Goal: Check status: Check status

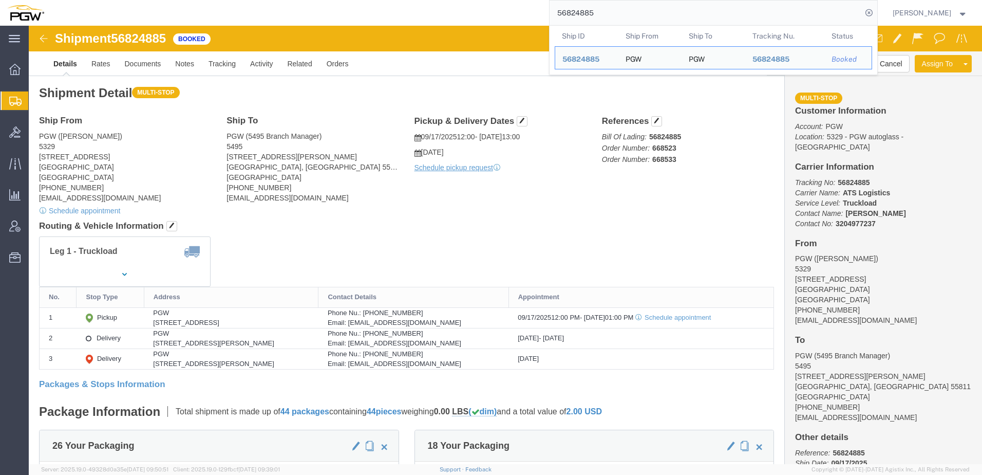
click h4 "Routing & Vehicle Information"
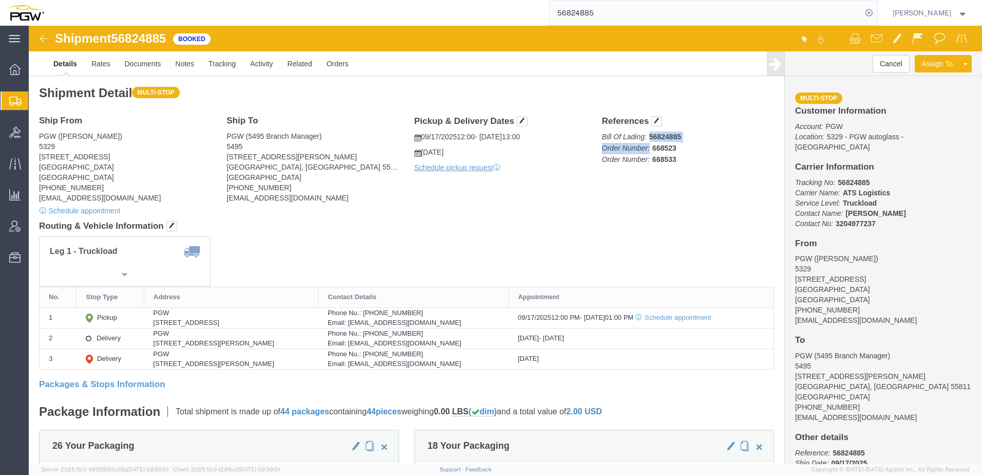
drag, startPoint x: 620, startPoint y: 122, endPoint x: 671, endPoint y: 116, distance: 51.2
click p "Bill Of Lading: 56824885 Order Number: 668523 Order Number: 668533"
drag, startPoint x: 671, startPoint y: 116, endPoint x: 655, endPoint y: 122, distance: 17.3
click p "Bill Of Lading: 56824885 Order Number: 668523 Order Number: 668533"
drag, startPoint x: 621, startPoint y: 123, endPoint x: 656, endPoint y: 124, distance: 35.0
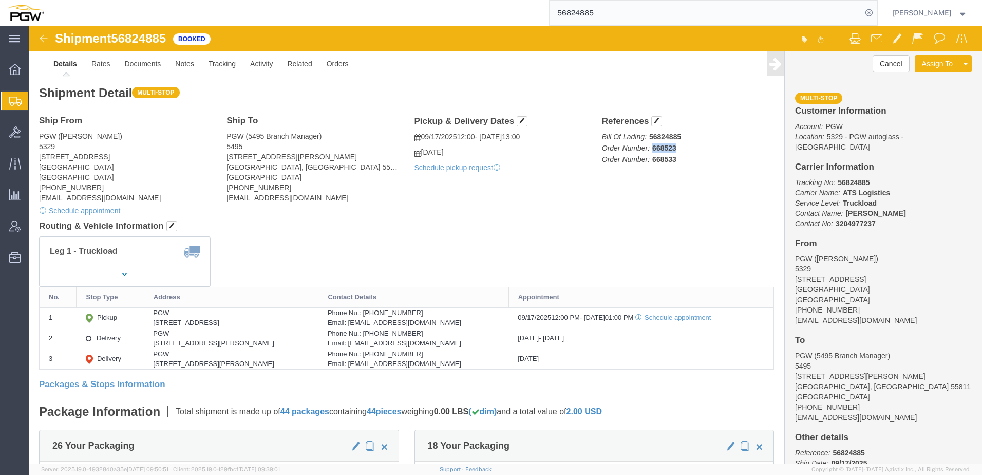
click p "Bill Of Lading: 56824885 Order Number: 668523 Order Number: 668533"
copy b "668523"
click div "Ship From PGW ([PERSON_NAME]) [STREET_ADDRESS] [PHONE_NUMBER] [EMAIL_ADDRESS][D…"
click div "Leg 1 - Truckload Vehicle 1: Standard Dry Van (53 Feet) Number of trucks: 1"
